Goal: Complete application form

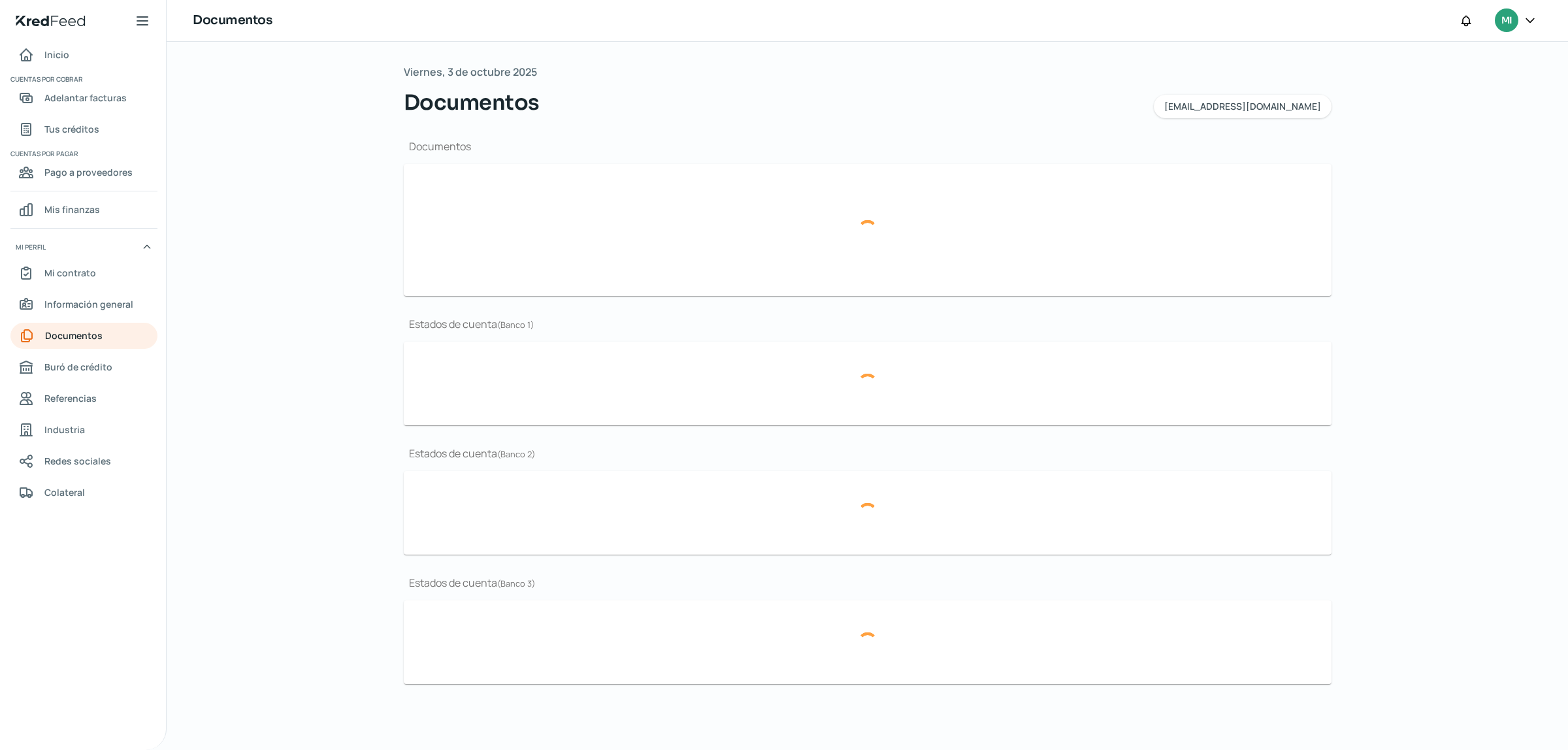
type input "CSF [PERSON_NAME] NOVIEMBRE.pdf"
type input "BROCHURE GIBMA 2025.pdf"
type input "GIBMA_MARCA GUANAJUATO.png"
type input "ESTADOS FINANCIEROS 2024.pdf"
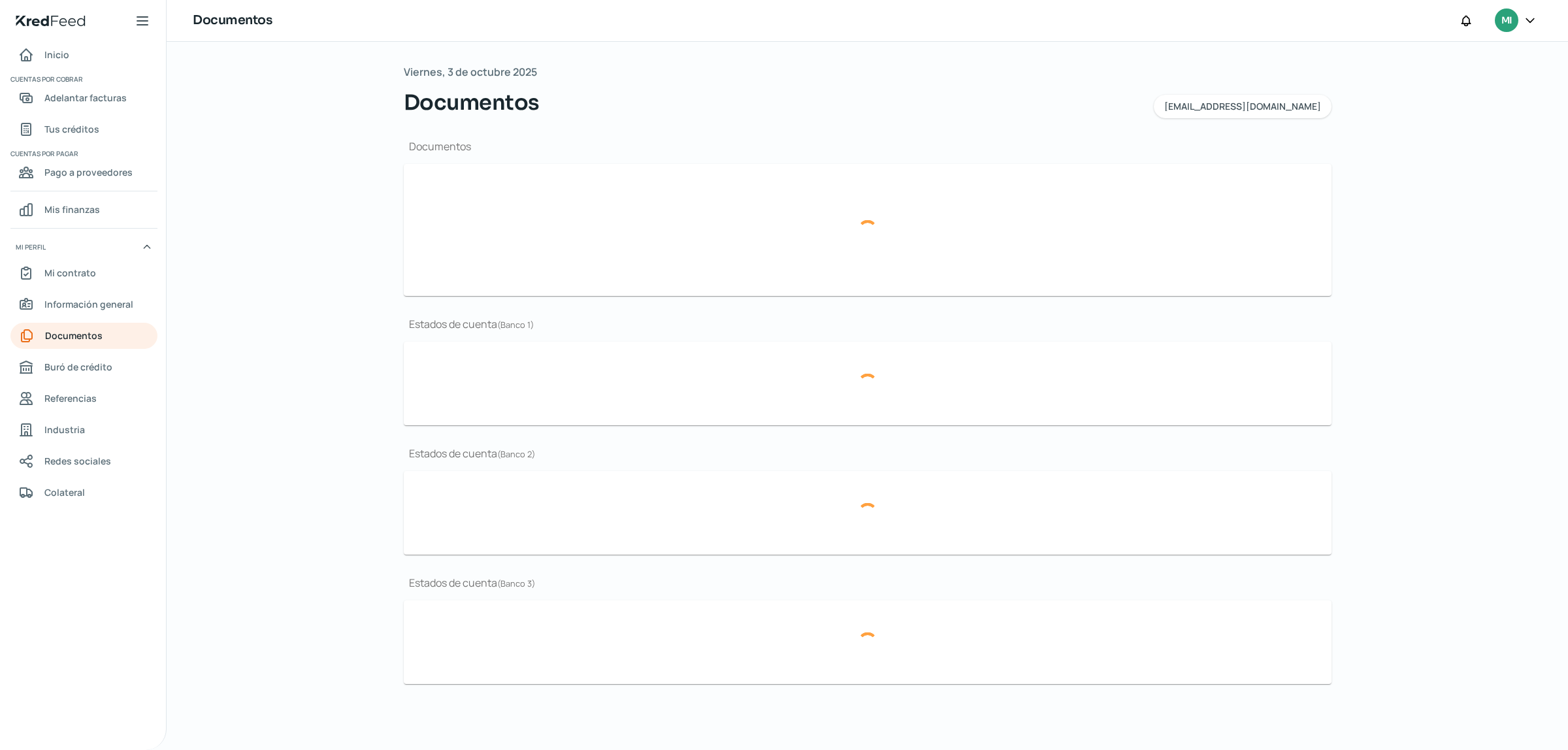
type input "EDO CUENTA JULIO BBVA 2025.pdf"
type input "EDO CUENTA [DATE] BBVA.pdf"
type input "EDO CUENTA BBVA MAYO.pdf"
type input "EDO CUENTA JULIO BBVA 2025.pdf"
type input "EDO CUENTA [DATE] BBVA.pdf"
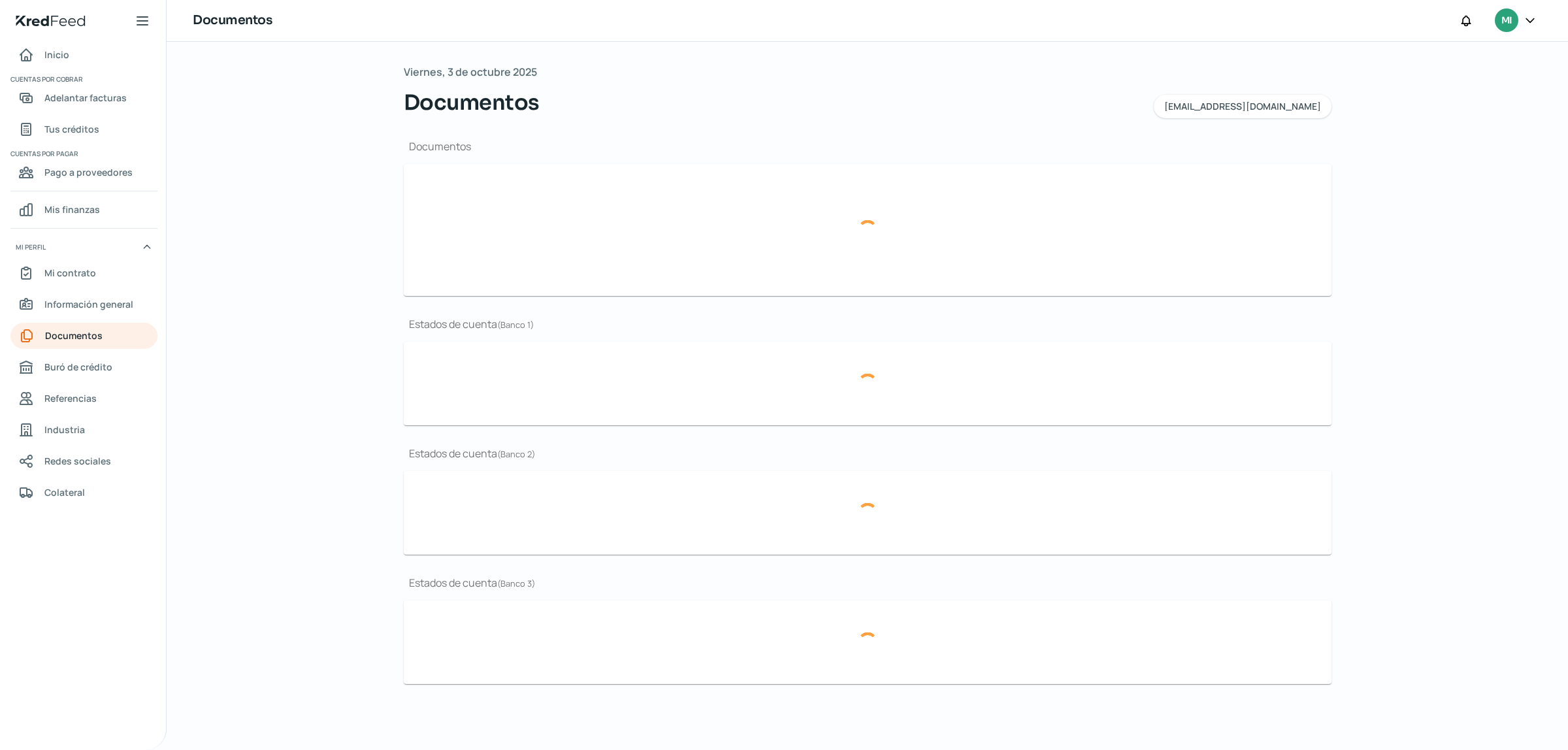
type input "EDO CUENTA BBVA MAYO.pdf"
type input "EDO CUENTA JULIO BBVA 2025.pdf"
type input "EDO CUENTA [DATE] BBVA.pdf"
type input "EDO CUENTA BBVA MAYO.pdf"
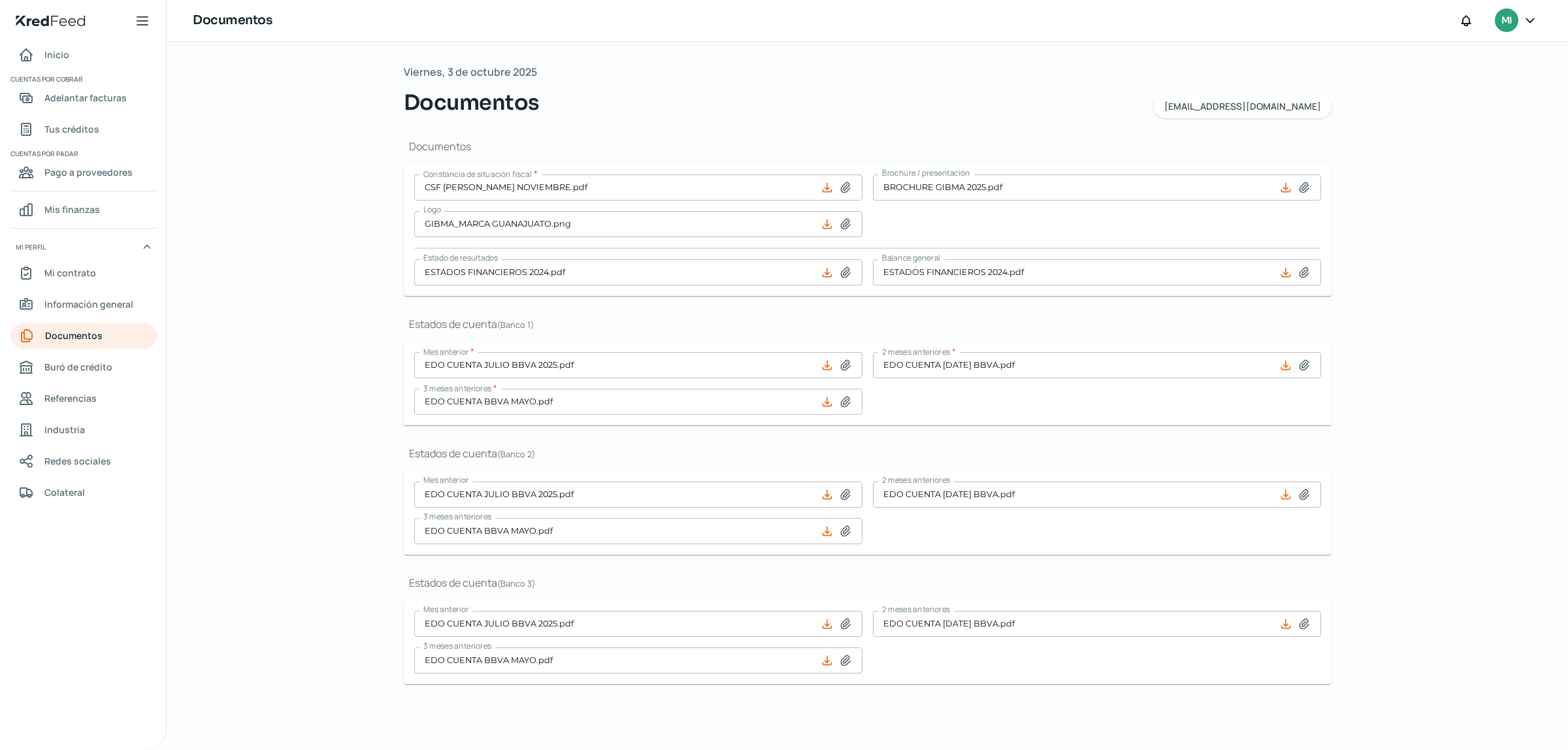
click at [782, 122] on div "Documentos Constancia de situación fiscal * CSF MIGUEL NOVIEMBRE.pdf Brochure /…" at bounding box center [867, 416] width 928 height 597
type input "EDO CUENTA JULIO BBVA 2025.pdf"
type input "BBVA EDO CUENTA AGOSTO.pdf"
type input "EDO CUENTA BBVA SEPTIEMBRE.pdf"
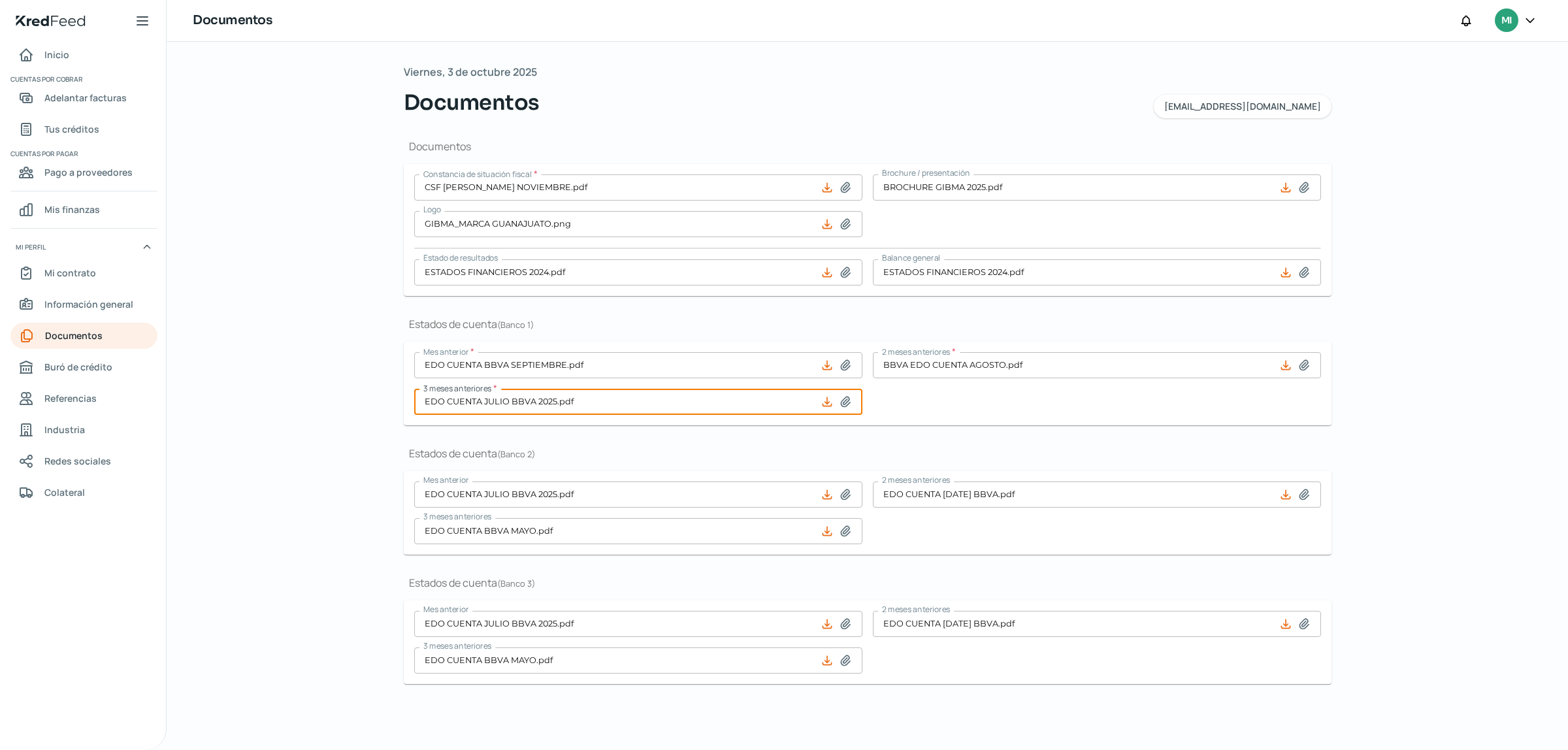
drag, startPoint x: 572, startPoint y: 406, endPoint x: 549, endPoint y: 443, distance: 43.6
click at [569, 524] on div "Documentos Constancia de situación fiscal * CSF MIGUEL NOVIEMBRE.pdf Brochure /…" at bounding box center [867, 416] width 928 height 597
type input "EDO CUENTA BBVA SEPTIEMBRE.pdf"
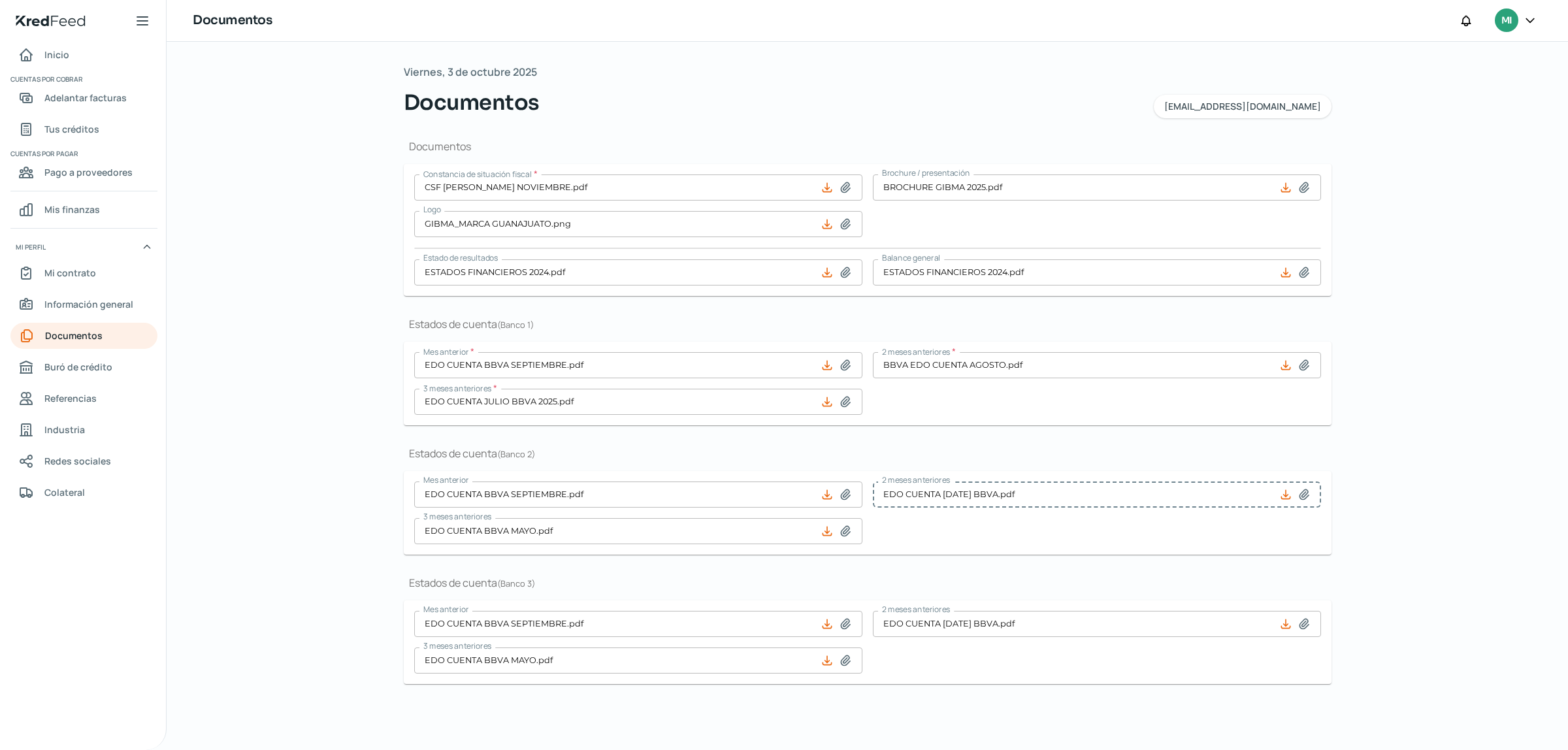
type input "BBVA EDO CUENTA AGOSTO.pdf"
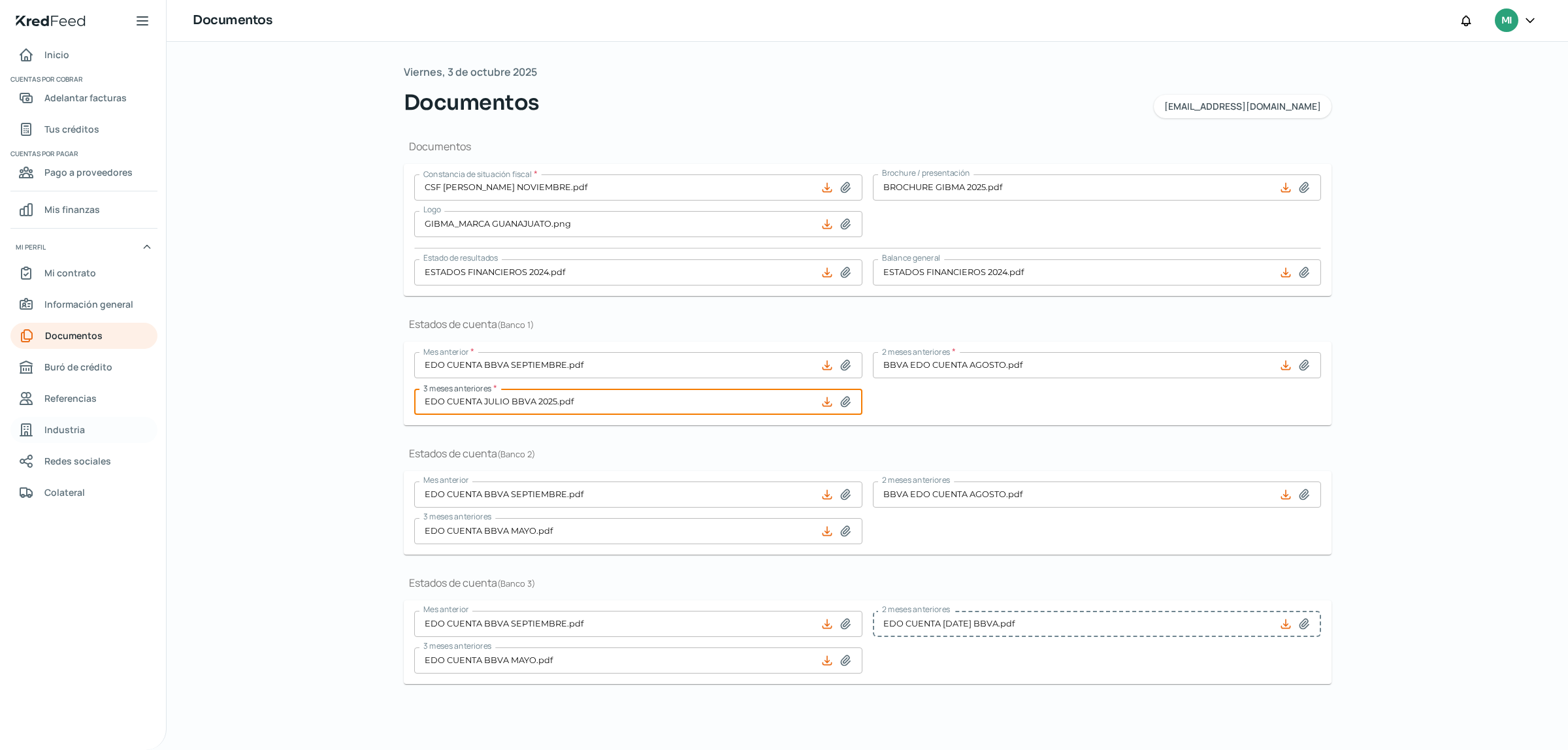
type input "BBVA EDO CUENTA AGOSTO.pdf"
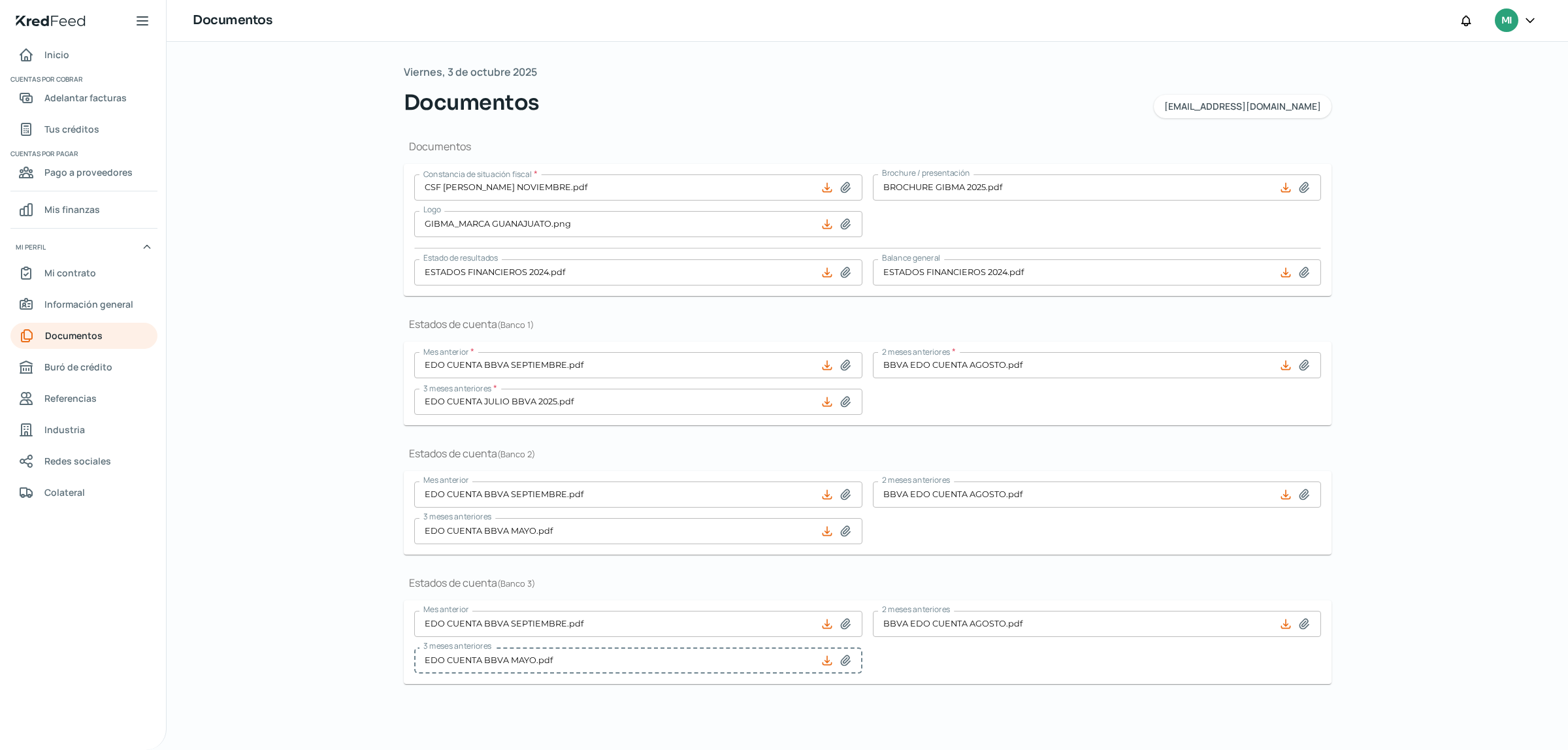
type input "EDO CUENTA JULIO BBVA 2025.pdf"
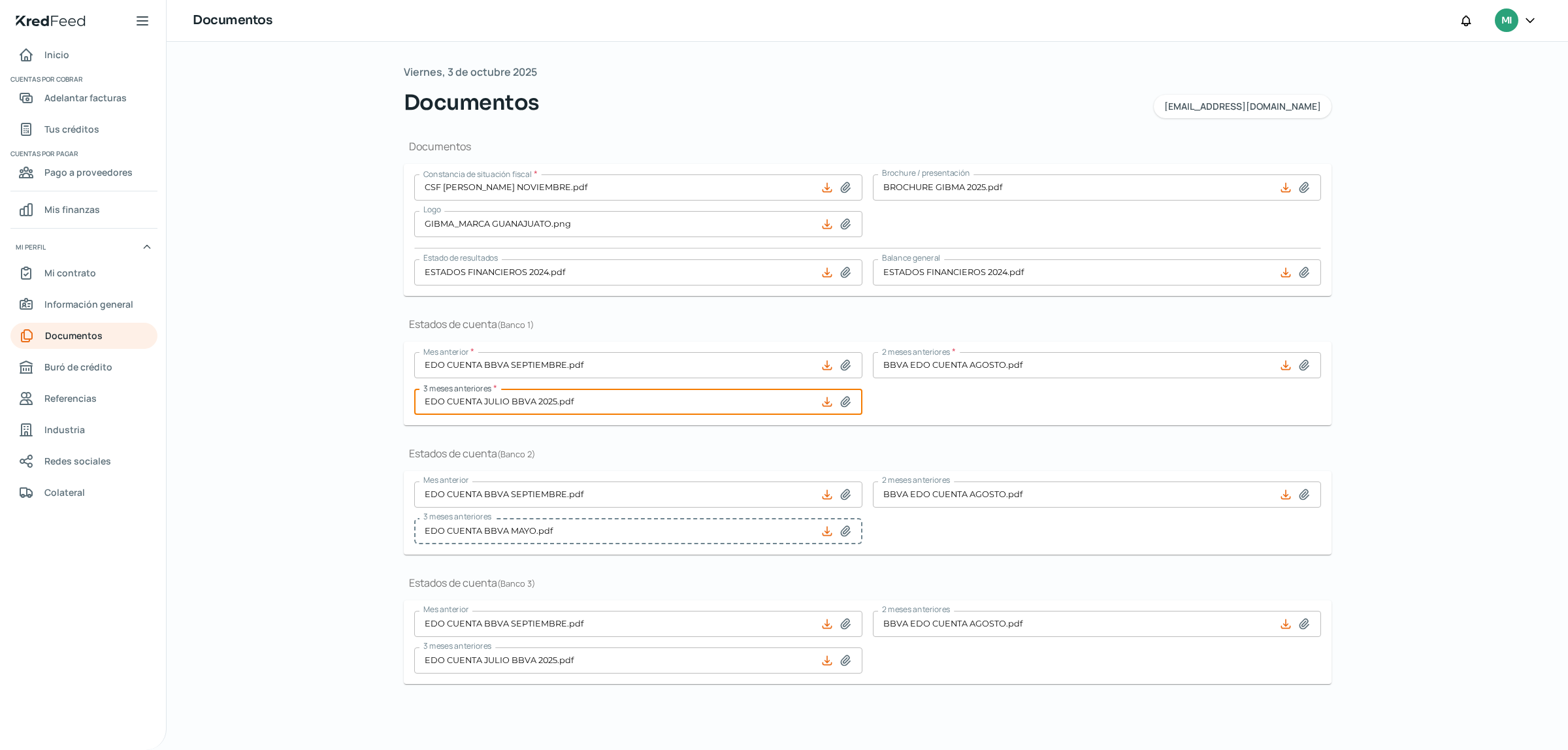
type input "EDO CUENTA JULIO BBVA 2025.pdf"
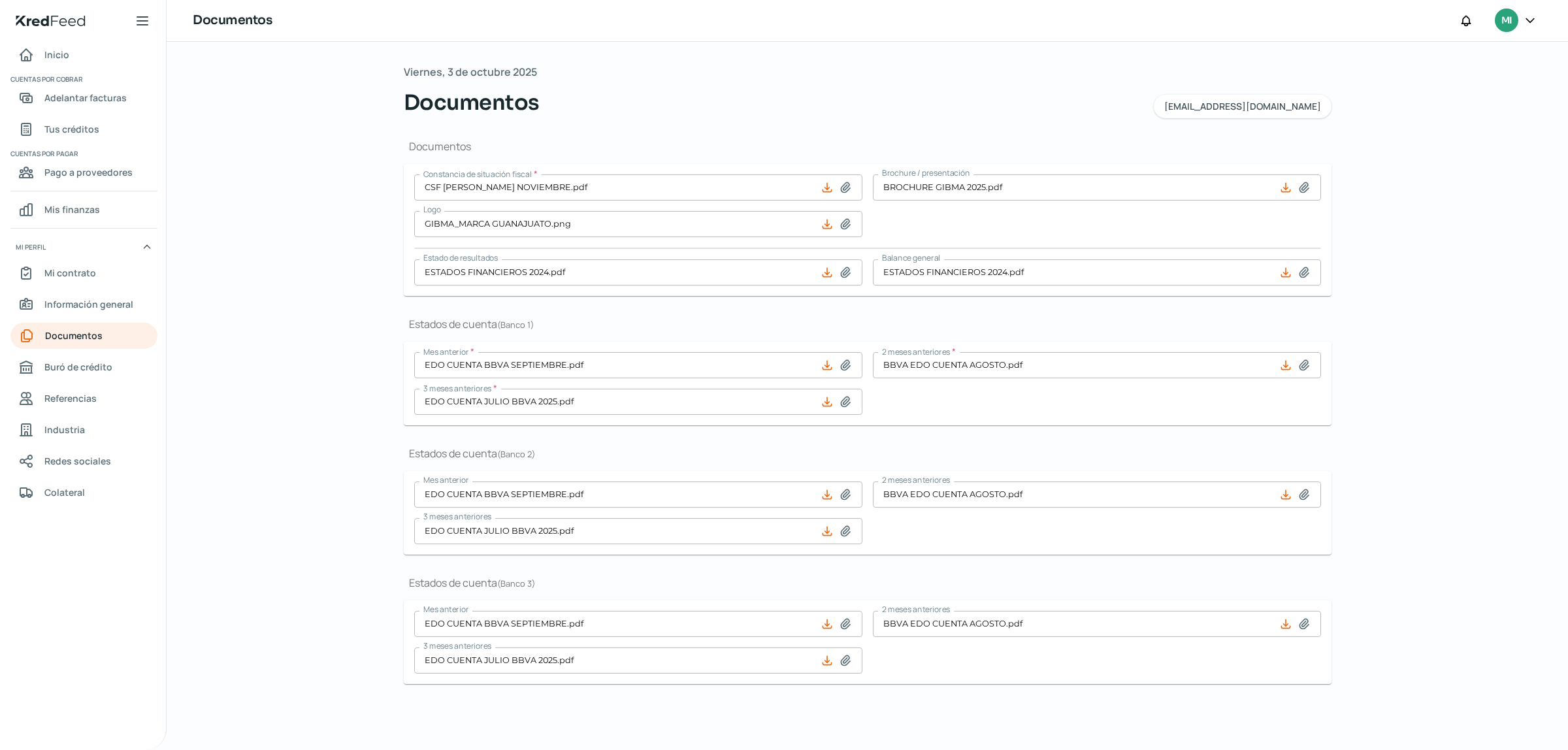
drag, startPoint x: 1566, startPoint y: 457, endPoint x: 1566, endPoint y: 568, distance: 111.0
click at [1566, 564] on div "Viernes, 3 de octubre 2025 Documentos auxiliar@gibma.com.mx Documentos Constanc…" at bounding box center [866, 395] width 1401 height 708
click at [181, 341] on div "Viernes, 3 de octubre 2025 Documentos auxiliar@gibma.com.mx Documentos Constanc…" at bounding box center [866, 395] width 1401 height 708
drag, startPoint x: 1566, startPoint y: 234, endPoint x: 1562, endPoint y: 170, distance: 64.1
click at [1562, 170] on div "Viernes, 3 de octubre 2025 Documentos auxiliar@gibma.com.mx Documentos Constanc…" at bounding box center [866, 395] width 1401 height 708
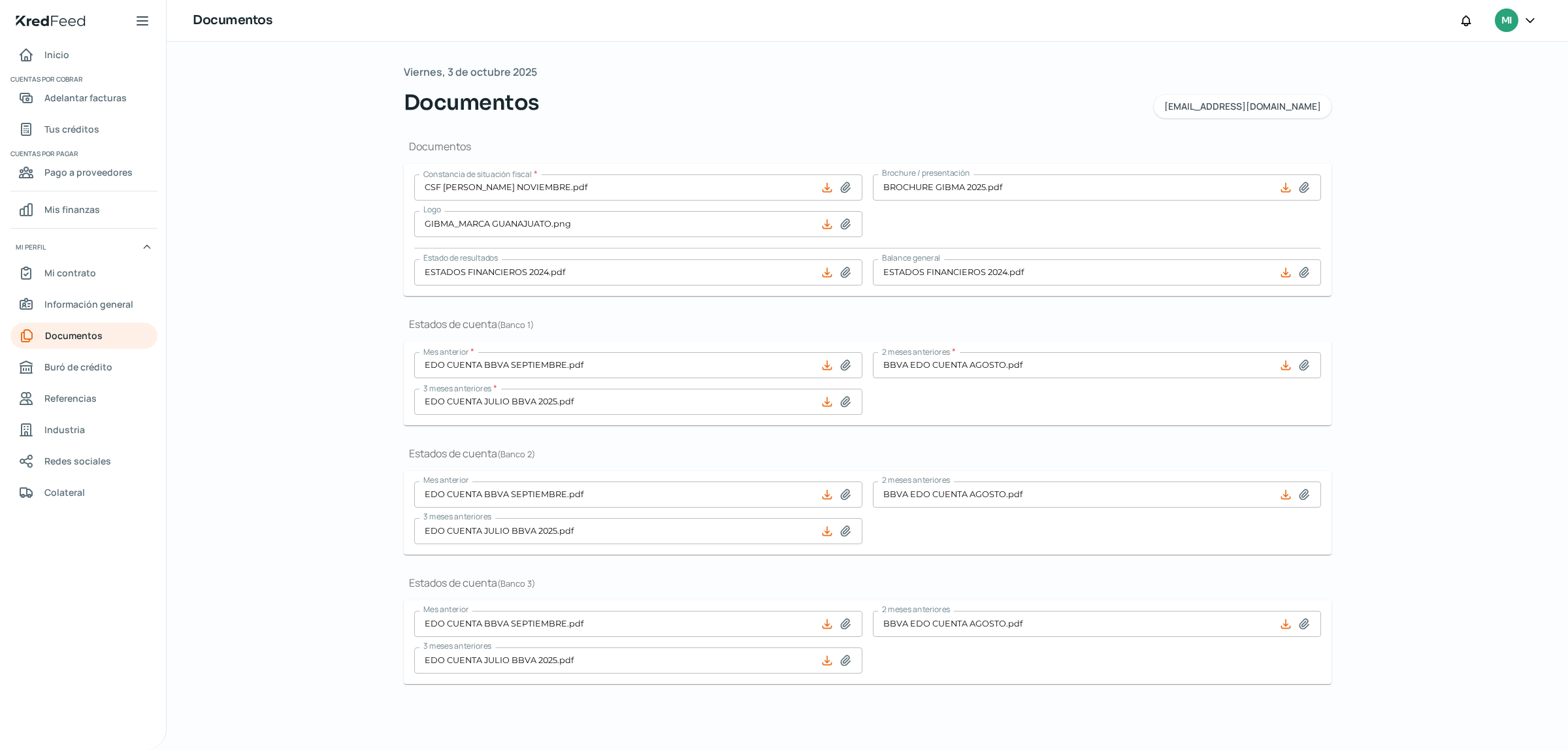
drag, startPoint x: 1566, startPoint y: 296, endPoint x: 1448, endPoint y: 540, distance: 271.0
click at [1566, 556] on div "Viernes, 3 de octubre 2025 Documentos auxiliar@gibma.com.mx Documentos Constanc…" at bounding box center [866, 395] width 1401 height 708
type input "CSF OCTUBRE 2025.pdf"
type input "MARCA GTO 2025.jpeg"
drag, startPoint x: 807, startPoint y: 34, endPoint x: 859, endPoint y: 50, distance: 54.4
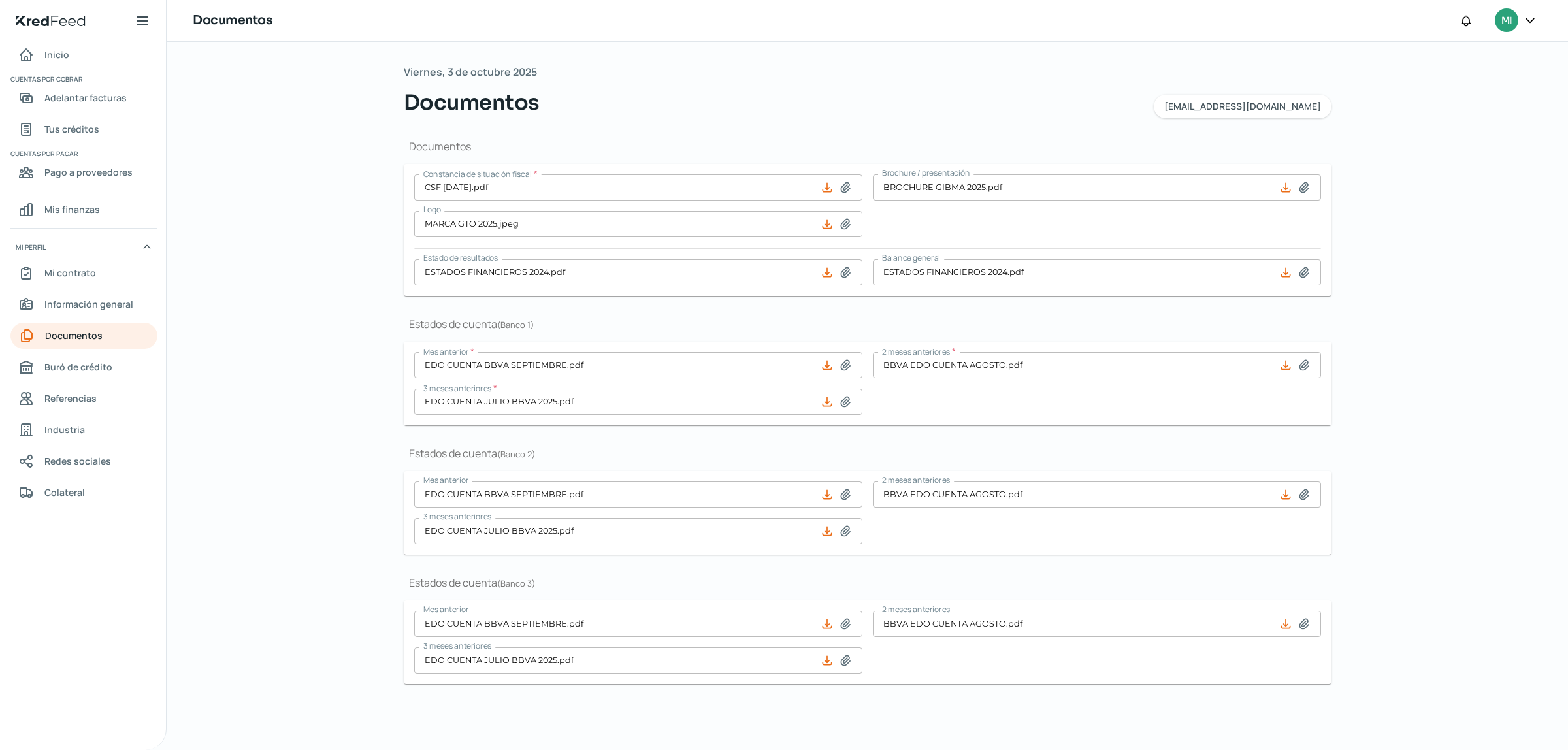
click at [827, 41] on div "Documentos MI" at bounding box center [866, 21] width 1401 height 41
drag, startPoint x: 1566, startPoint y: 155, endPoint x: 1533, endPoint y: 436, distance: 282.9
click at [1566, 424] on div "Viernes, 3 de octubre 2025 Documentos auxiliar@gibma.com.mx Documentos Constanc…" at bounding box center [866, 395] width 1401 height 708
click at [958, 566] on div "Documentos Constancia de situación fiscal * CSF OCTUBRE 2025.pdf Brochure / pre…" at bounding box center [867, 416] width 928 height 597
click at [1481, 522] on div "Viernes, 3 de octubre 2025 Documentos auxiliar@gibma.com.mx Documentos Constanc…" at bounding box center [866, 395] width 1401 height 708
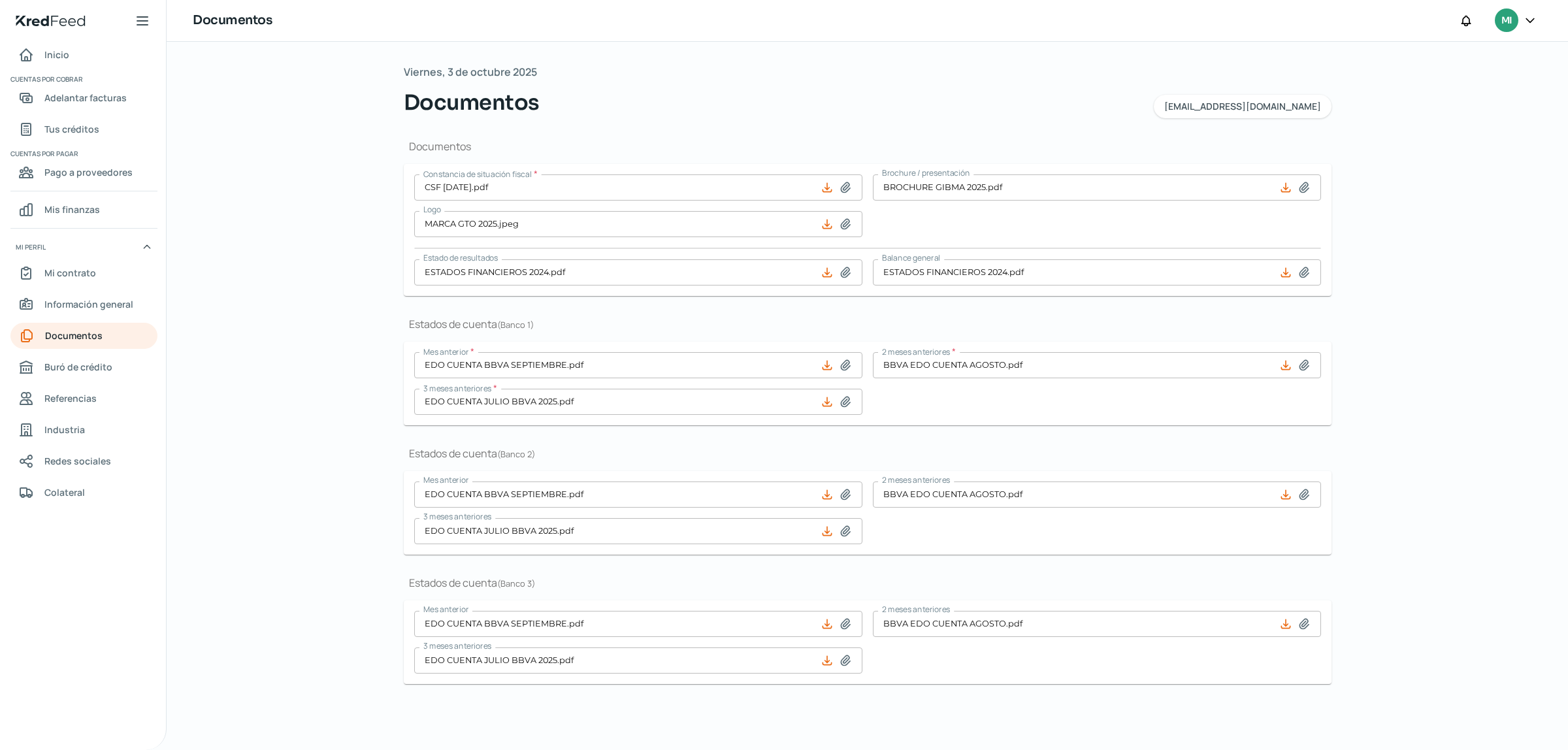
drag, startPoint x: 1566, startPoint y: 270, endPoint x: 1566, endPoint y: 389, distance: 119.0
click at [1566, 389] on div "Viernes, 3 de octubre 2025 Documentos auxiliar@gibma.com.mx Documentos Constanc…" at bounding box center [866, 395] width 1401 height 708
click at [1566, 227] on div "Viernes, 3 de octubre 2025 Documentos auxiliar@gibma.com.mx Documentos Constanc…" at bounding box center [866, 395] width 1401 height 708
click at [857, 706] on div "Documentos Constancia de situación fiscal * CSF OCTUBRE 2025.pdf Brochure / pre…" at bounding box center [867, 416] width 928 height 597
click at [933, 699] on div "Documentos Constancia de situación fiscal * CSF OCTUBRE 2025.pdf Brochure / pre…" at bounding box center [867, 416] width 928 height 597
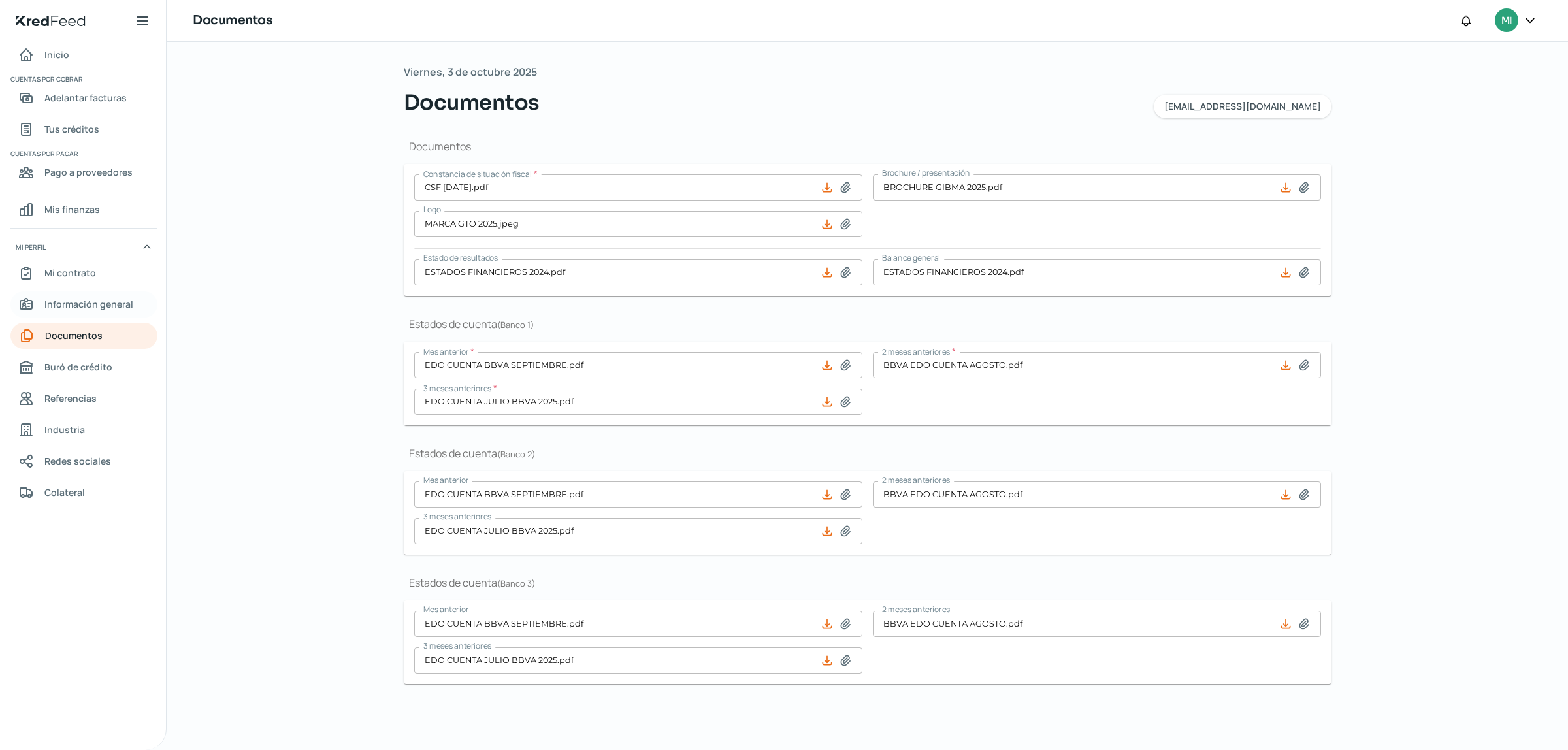
click at [77, 314] on link "Información general" at bounding box center [84, 304] width 147 height 26
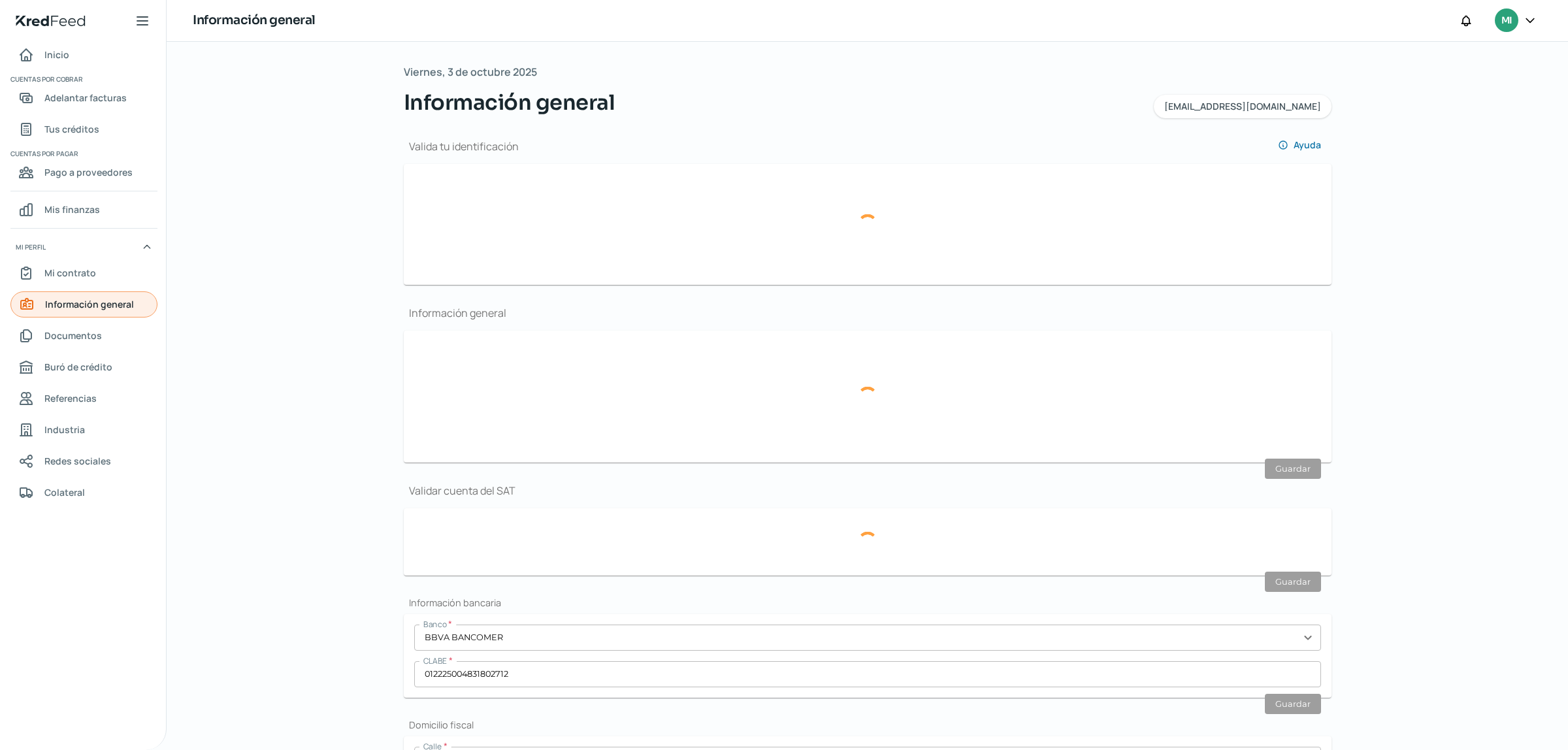
type input "62265721-2e11-4c18-ad3f-3d99b5736440-officialIdFront.jpeg"
type input "62265721-2e11-4c18-ad3f-3d99b5736440-officialIdBack.jpeg"
type input "[EMAIL_ADDRESS][DOMAIN_NAME]"
type input "Régimen de las Personas Físicas con Actividades Empresariales y Profesionales"
type input "GIBMA"
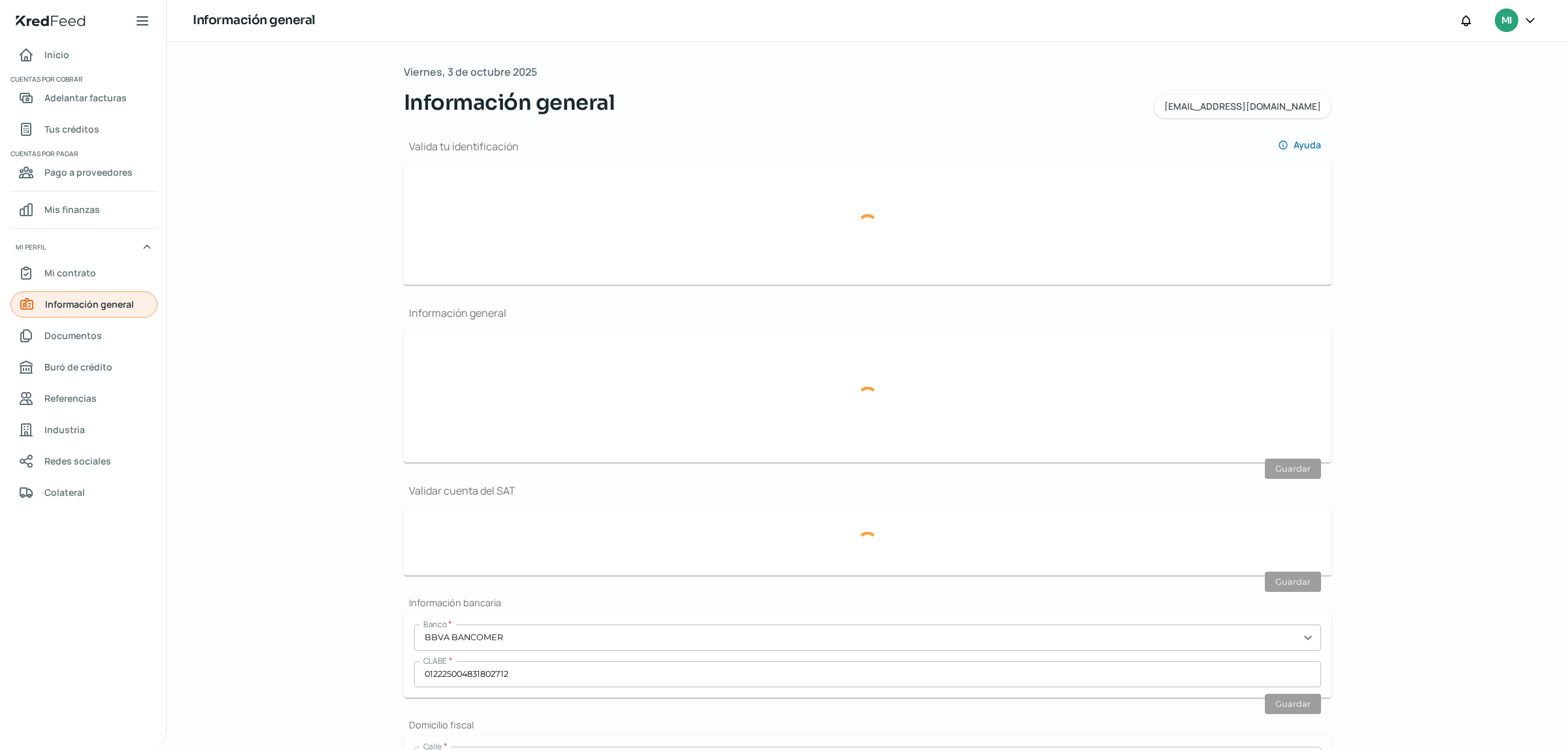
type input "47 - 7507 - 2837"
type input "CUPM910206GX1"
type input "BOULEVAR MIGUEL DE CERVANTES SAAVEDRA"
type input "2006"
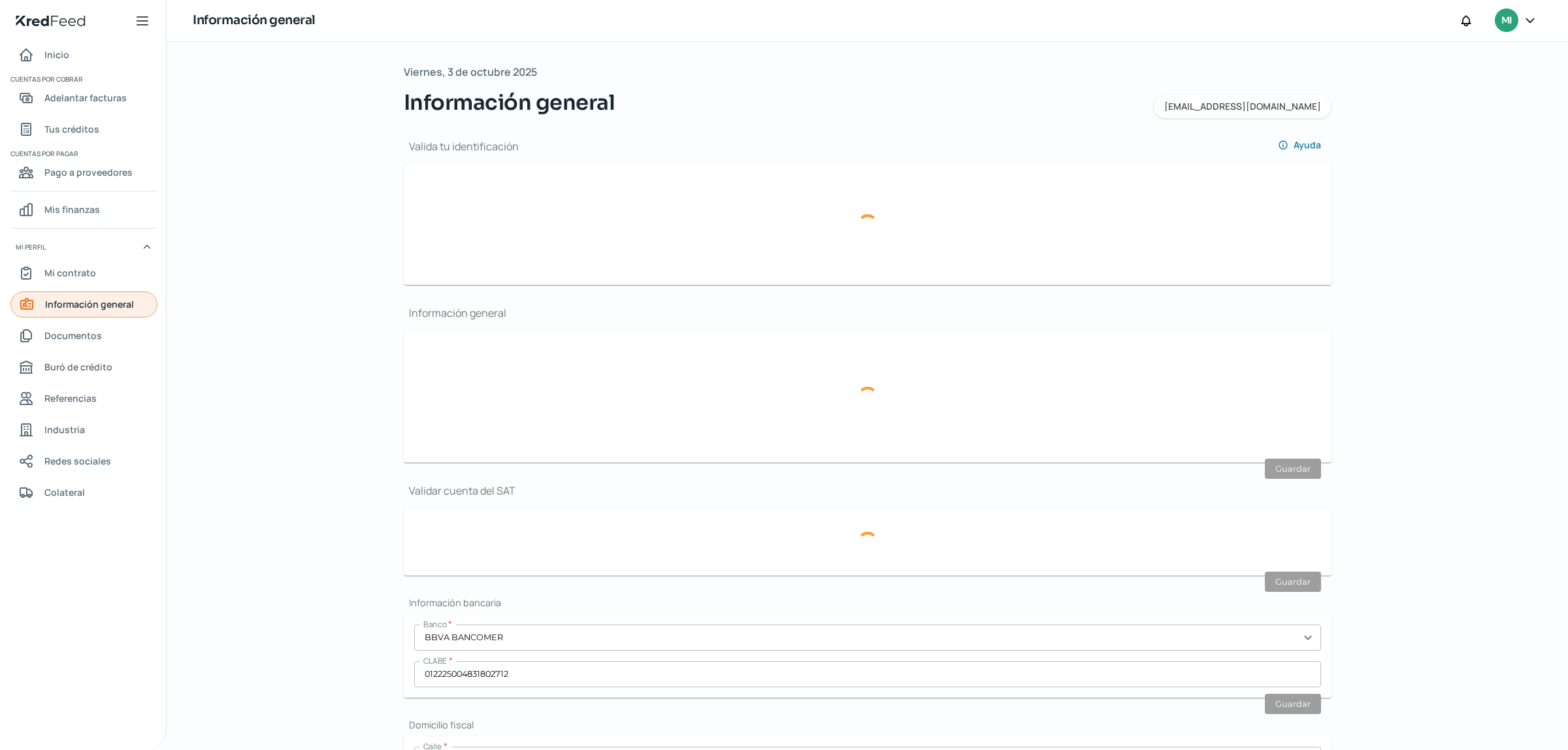
type input "37446"
type input "LOS LAURELES"
type input "LEON"
type input "Guanajuato"
type input "MEXICO"
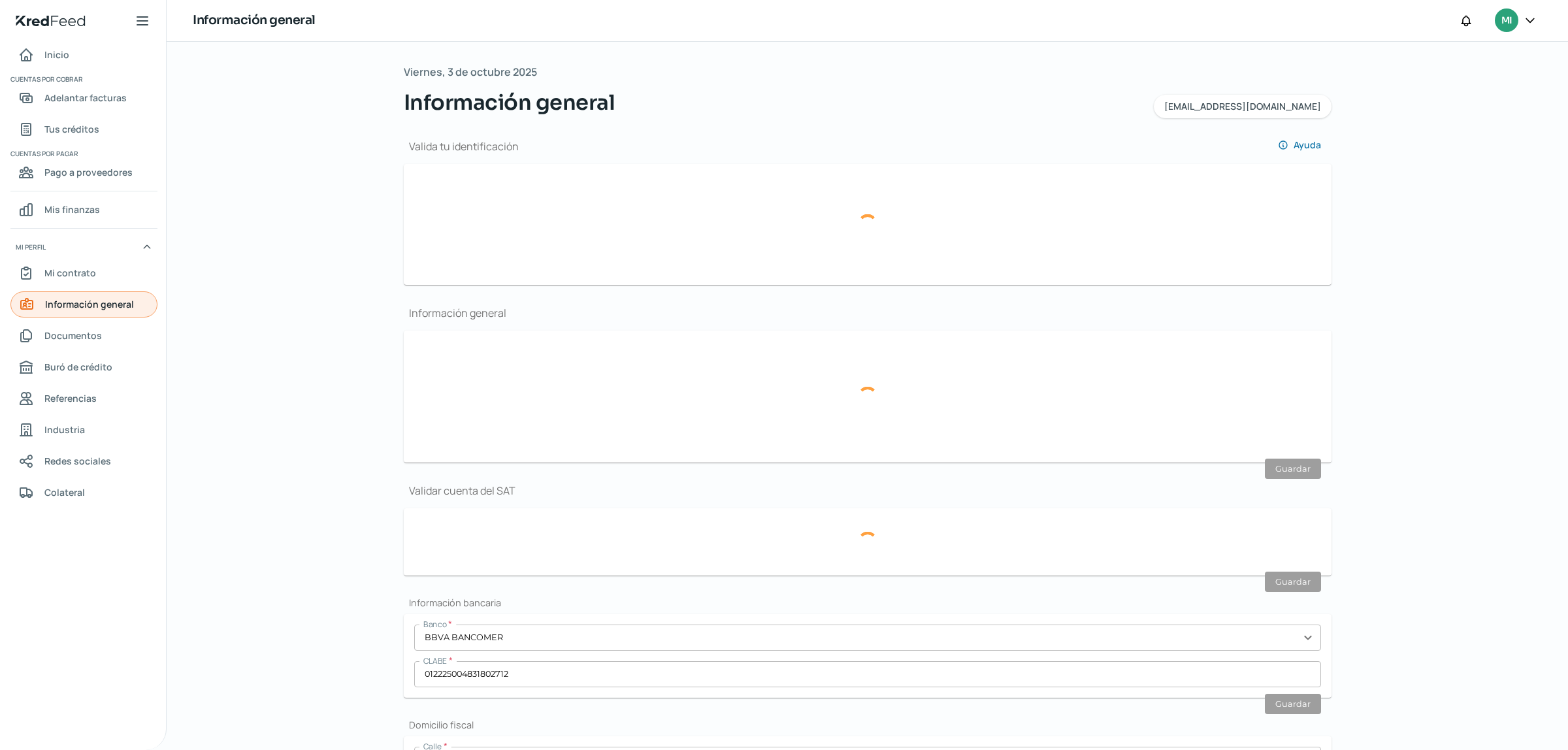
type input "PAGO CFE SCAN SEPTIEMBRE.pdf"
type input "2"
type input "0"
type input "Rentada"
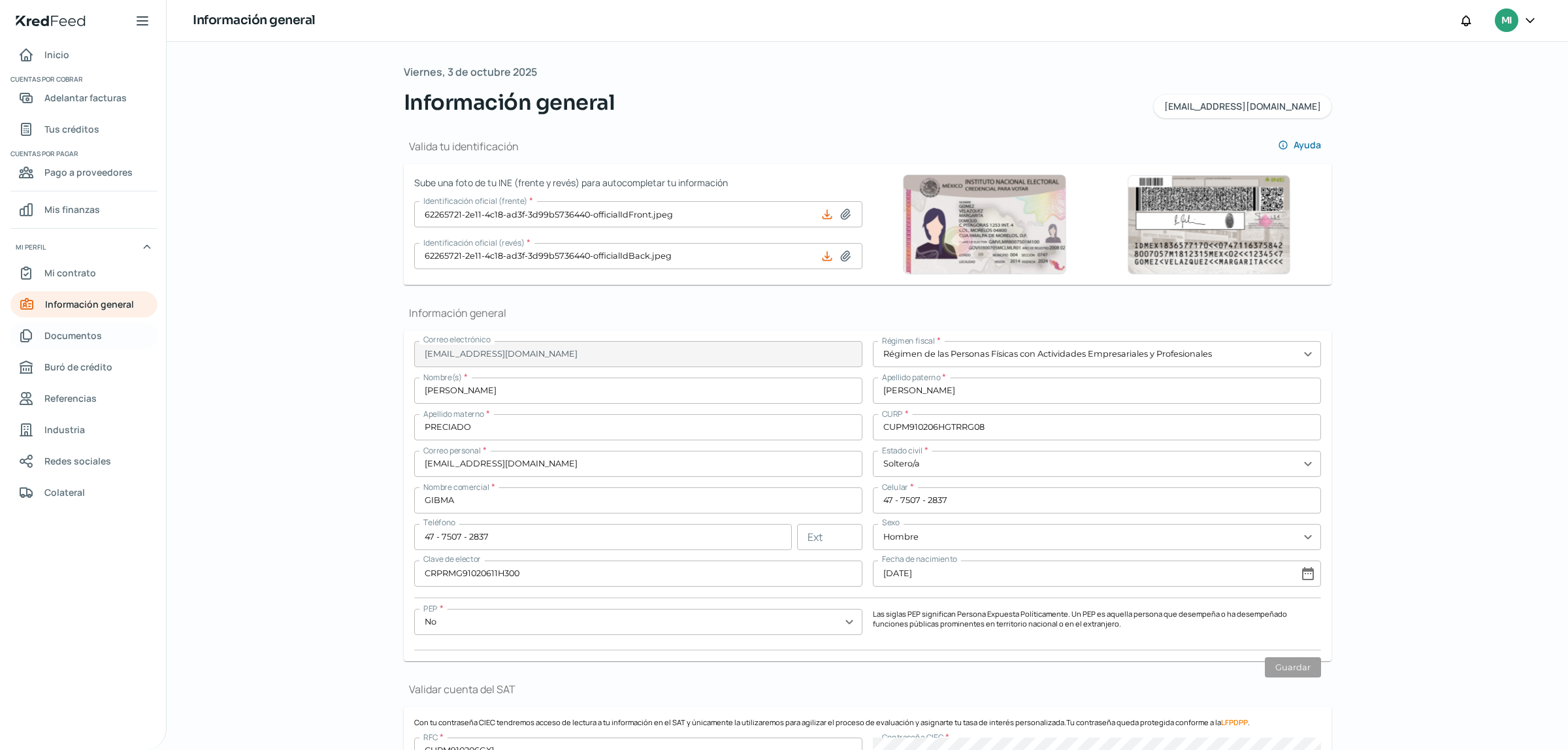
click at [82, 343] on span "Documentos" at bounding box center [73, 335] width 57 height 17
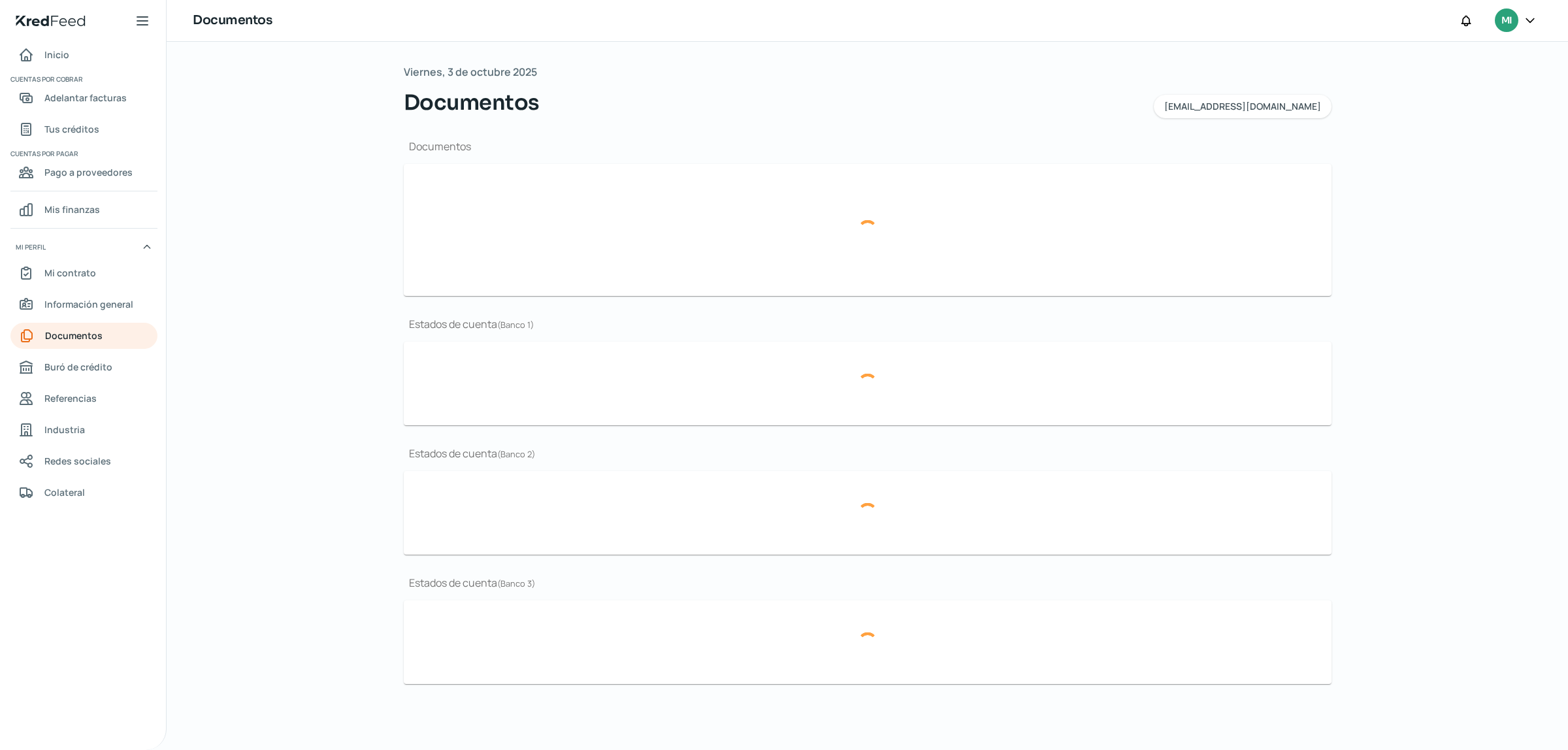
type input "CSF OCTUBRE 2025.pdf"
type input "BROCHURE GIBMA 2025.pdf"
type input "MARCA GTO 2025.jpeg"
type input "ESTADOS FINANCIEROS 2024.pdf"
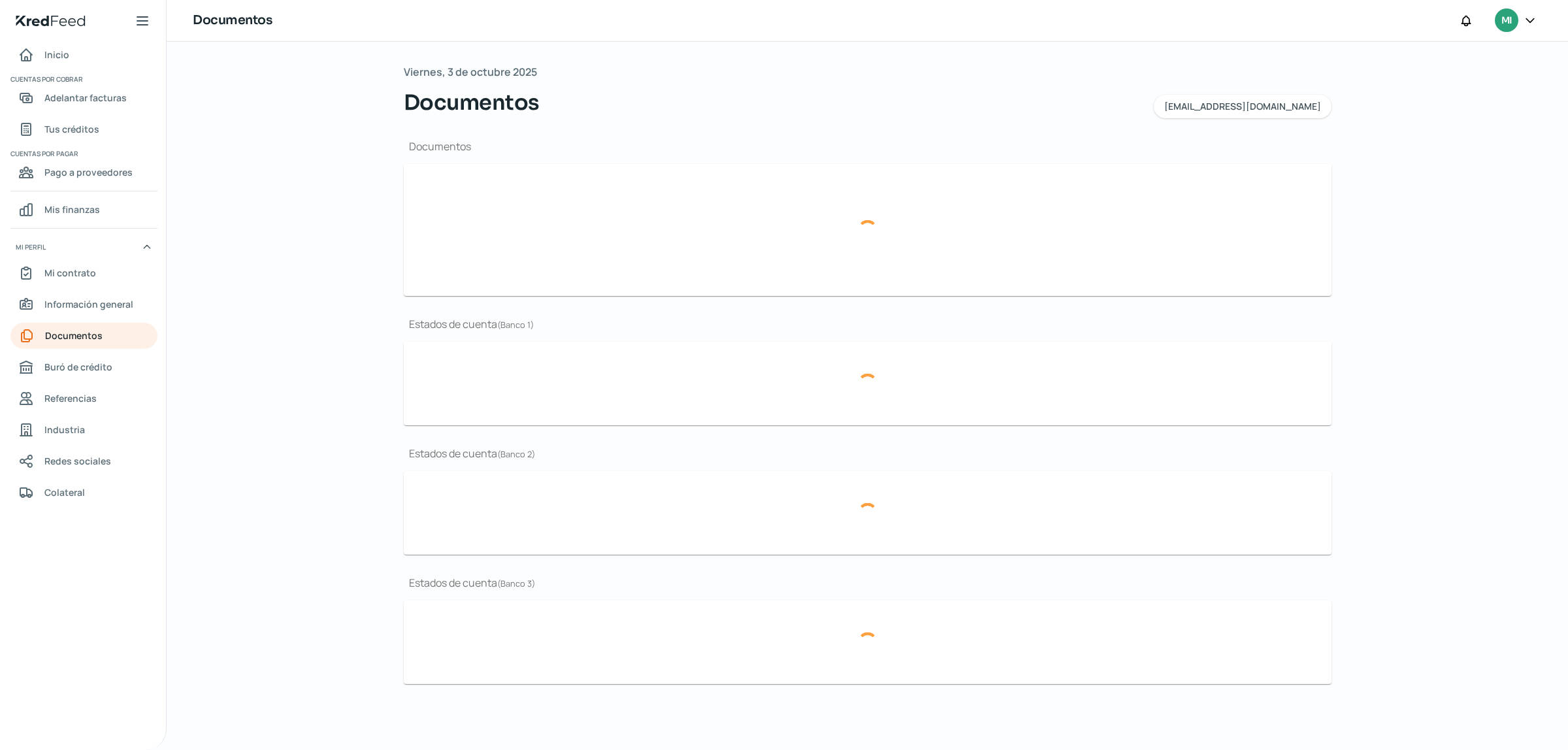
type input "EDO CUENTA BBVA SEPTIEMBRE.pdf"
type input "BBVA EDO CUENTA AGOSTO.pdf"
type input "EDO CUENTA JULIO BBVA 2025.pdf"
type input "EDO CUENTA BBVA SEPTIEMBRE.pdf"
type input "BBVA EDO CUENTA AGOSTO.pdf"
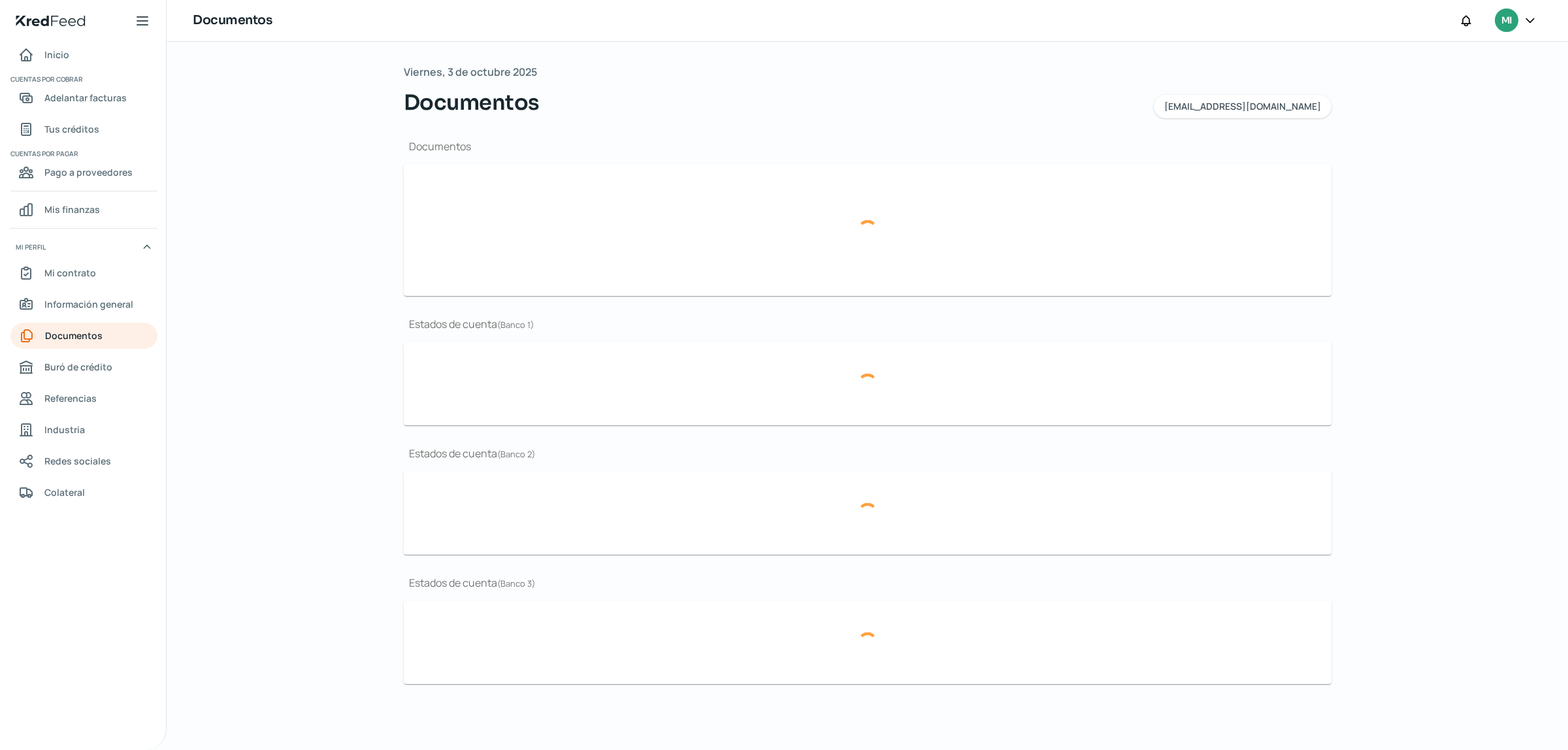
type input "EDO CUENTA JULIO BBVA 2025.pdf"
type input "EDO CUENTA BBVA SEPTIEMBRE.pdf"
type input "BBVA EDO CUENTA AGOSTO.pdf"
type input "EDO CUENTA JULIO BBVA 2025.pdf"
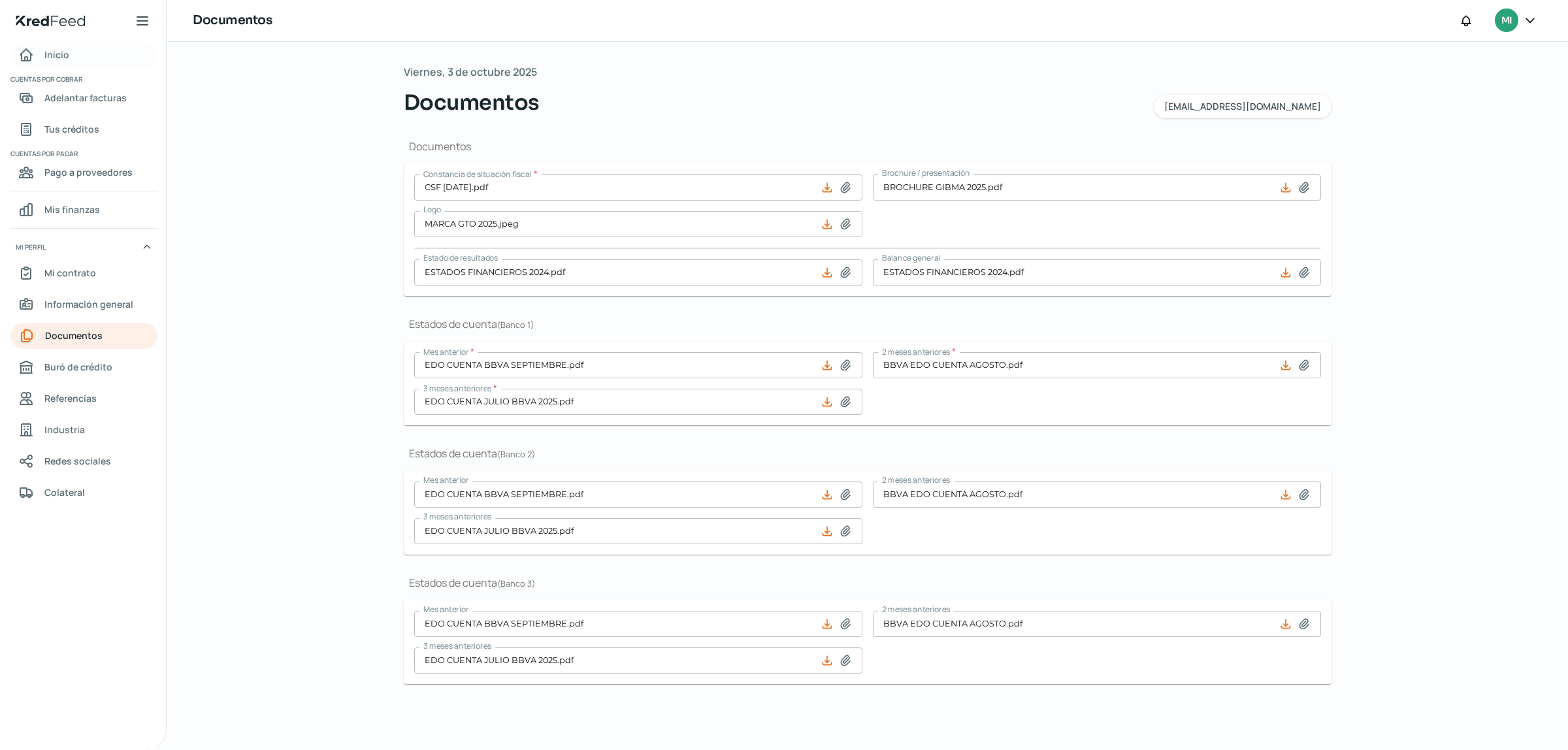
click at [53, 47] on span "Inicio" at bounding box center [57, 54] width 25 height 17
